Goal: Information Seeking & Learning: Find specific fact

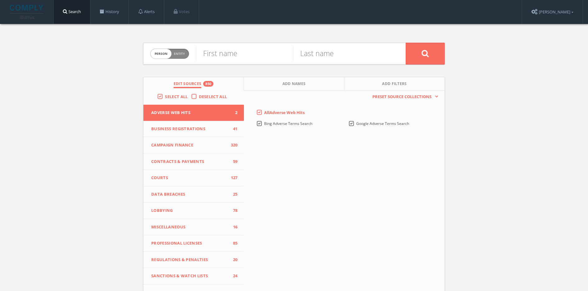
drag, startPoint x: 177, startPoint y: 52, endPoint x: 194, endPoint y: 53, distance: 17.5
click at [178, 52] on span "Entity" at bounding box center [179, 53] width 11 height 5
checkbox input "true"
paste input "Oyster HR, Inc."
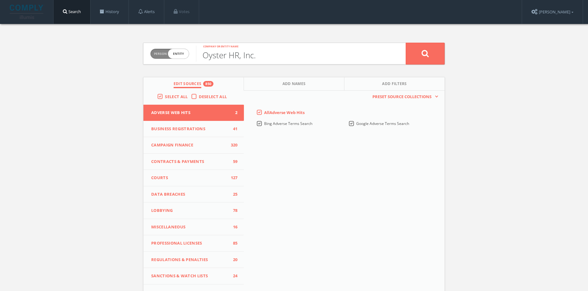
type input "Oyster HR, Inc."
click at [426, 54] on icon at bounding box center [425, 54] width 7 height 8
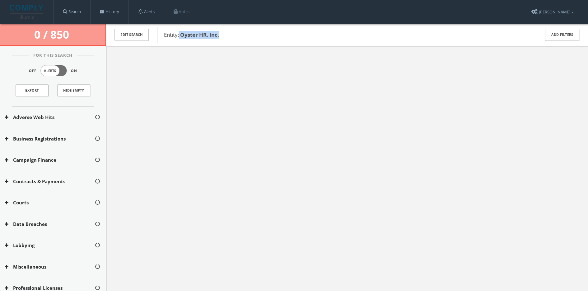
drag, startPoint x: 224, startPoint y: 39, endPoint x: 180, endPoint y: 36, distance: 44.0
click at [180, 36] on div "Entity: Oyster HR, Inc." at bounding box center [345, 35] width 375 height 16
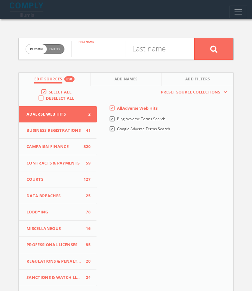
paste input "Tony Jamous"
click at [106, 46] on input "Tony Jamous" at bounding box center [98, 49] width 54 height 16
type input "Tony"
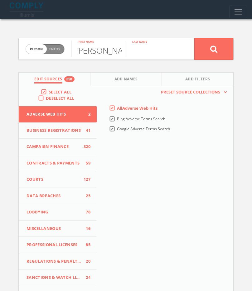
scroll to position [0, 0]
paste input "Jamous"
type input "Jamous"
click at [120, 80] on span "Add Names" at bounding box center [125, 79] width 23 height 7
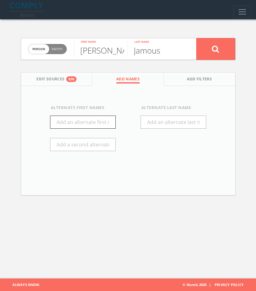
paste input "Antonie"
type input "Antonie"
click at [230, 47] on button at bounding box center [215, 49] width 39 height 22
